Goal: Check status: Check status

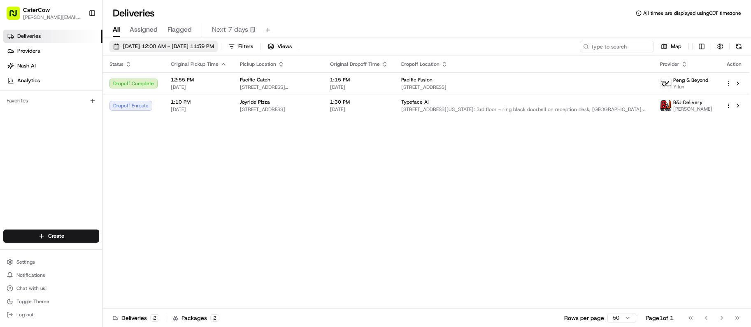
click at [155, 51] on button "[DATE] 12:00 AM - [DATE] 11:59 PM" at bounding box center [163, 47] width 108 height 12
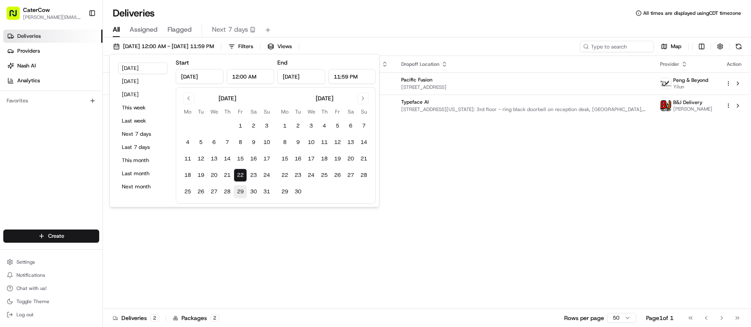
click at [240, 190] on button "29" at bounding box center [240, 191] width 13 height 13
type input "Aug 29, 2025"
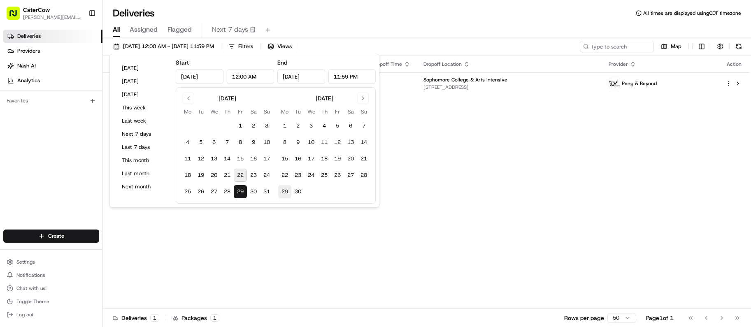
click at [284, 192] on button "29" at bounding box center [284, 191] width 13 height 13
type input "Sep 29, 2025"
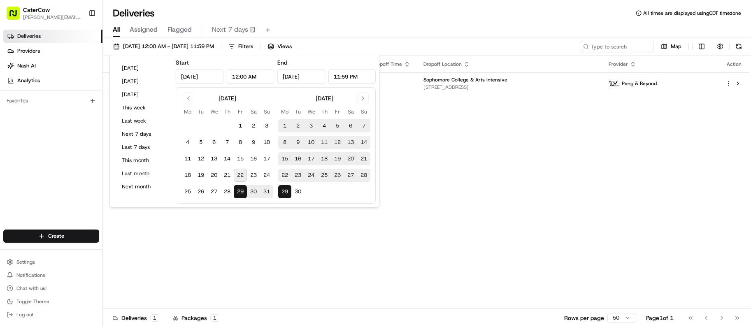
click at [390, 44] on div "08/29/2025 12:00 AM - 09/29/2025 11:59 PM Filters Views Map" at bounding box center [427, 48] width 648 height 15
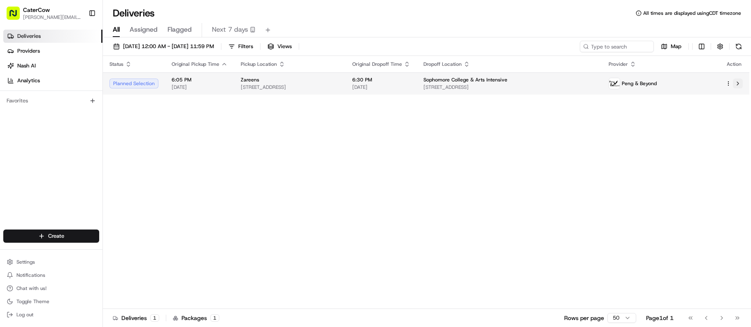
click at [736, 84] on button at bounding box center [738, 84] width 10 height 10
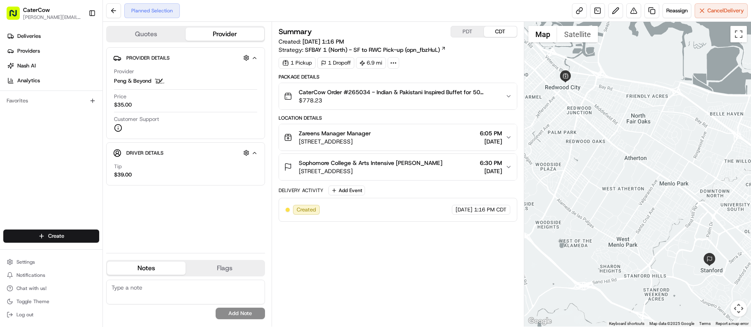
click at [509, 165] on icon "button" at bounding box center [508, 167] width 7 height 7
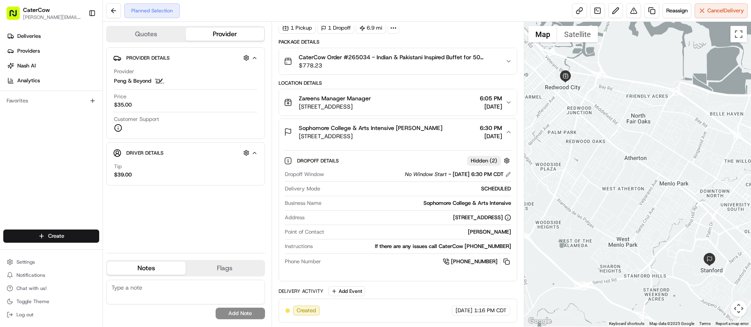
scroll to position [30, 0]
